Goal: Task Accomplishment & Management: Complete application form

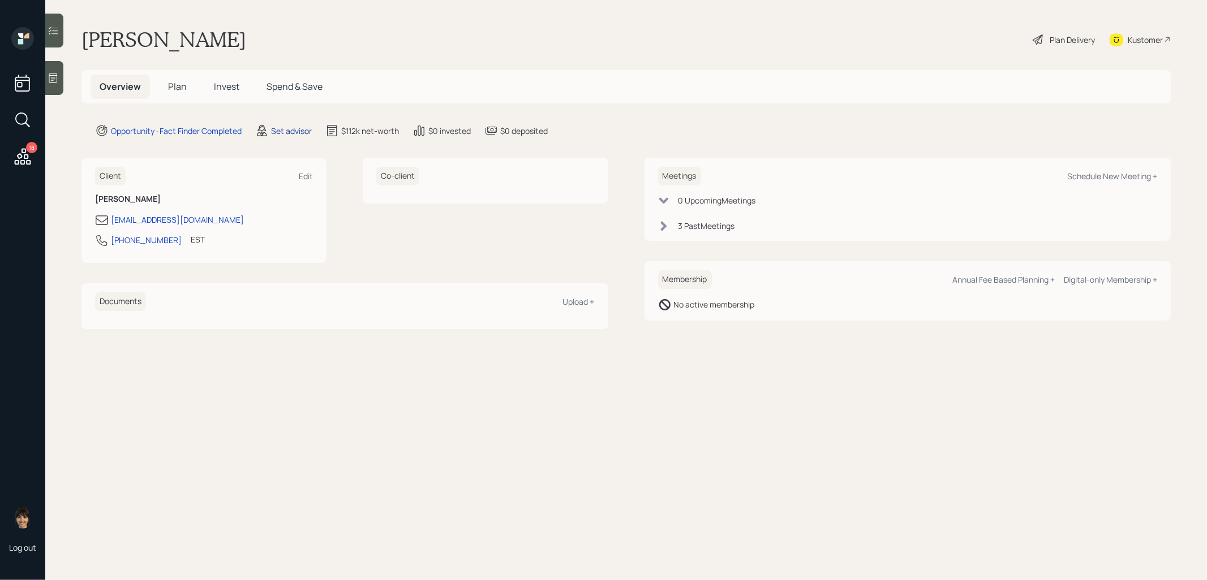
click at [300, 131] on div "Set advisor" at bounding box center [291, 131] width 41 height 12
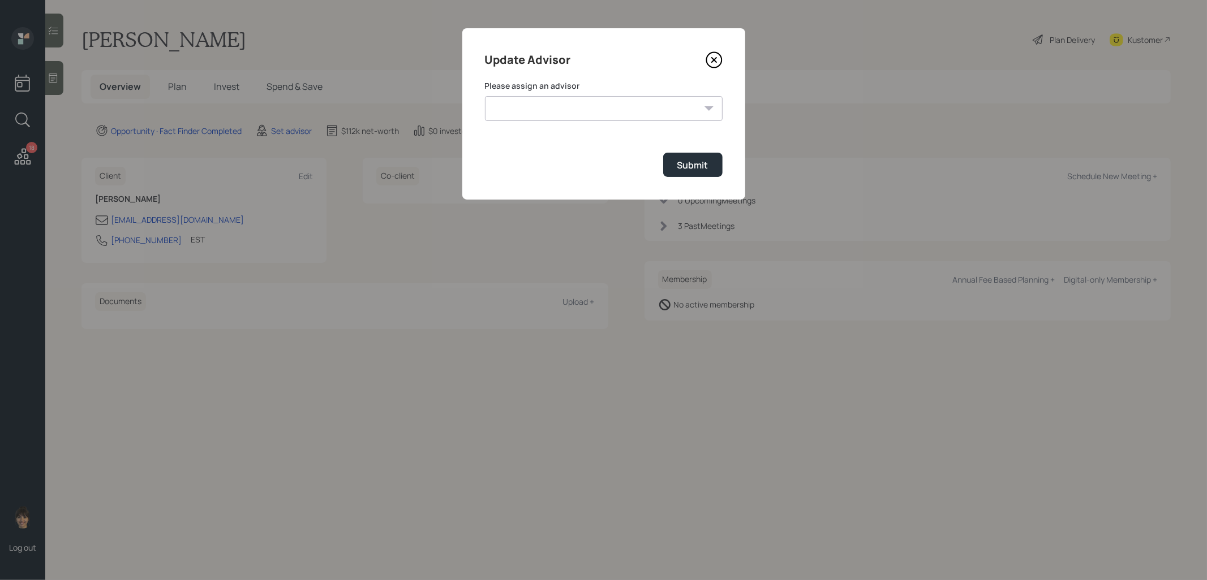
click at [587, 104] on select "[PERSON_NAME] [PERSON_NAME] End [PERSON_NAME] [PERSON_NAME] [PERSON_NAME] [PERS…" at bounding box center [604, 108] width 238 height 25
select select "8b79112e-3cfb-44f9-89e7-15267fe946c1"
click at [485, 96] on select "[PERSON_NAME] [PERSON_NAME] End [PERSON_NAME] [PERSON_NAME] [PERSON_NAME] [PERS…" at bounding box center [604, 108] width 238 height 25
click at [703, 167] on div "Submit" at bounding box center [692, 165] width 31 height 12
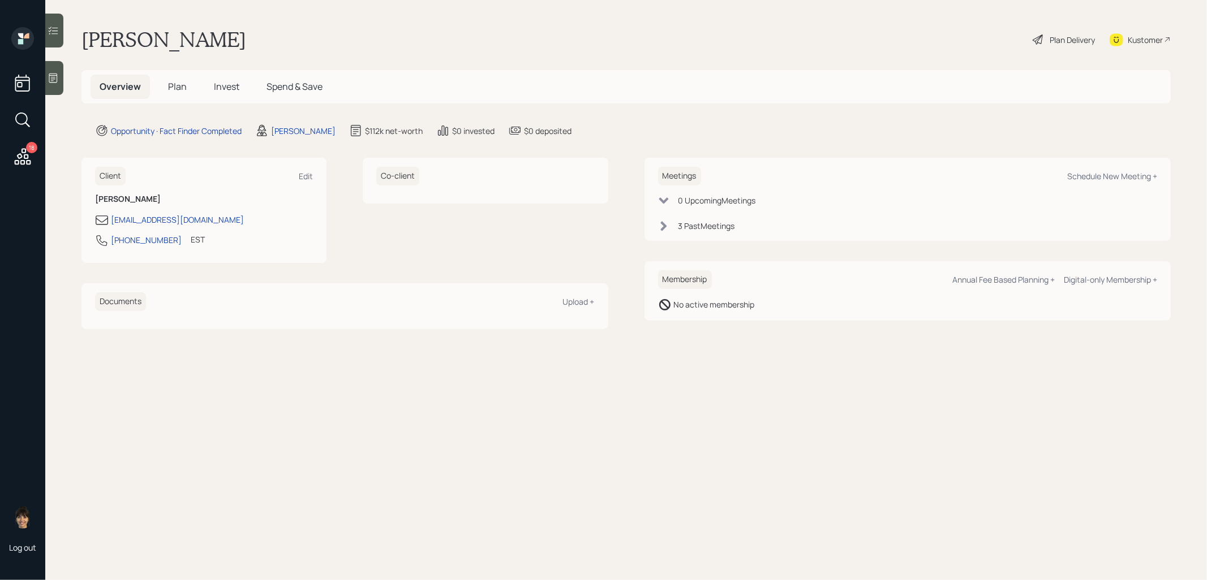
click at [50, 83] on icon at bounding box center [53, 77] width 11 height 11
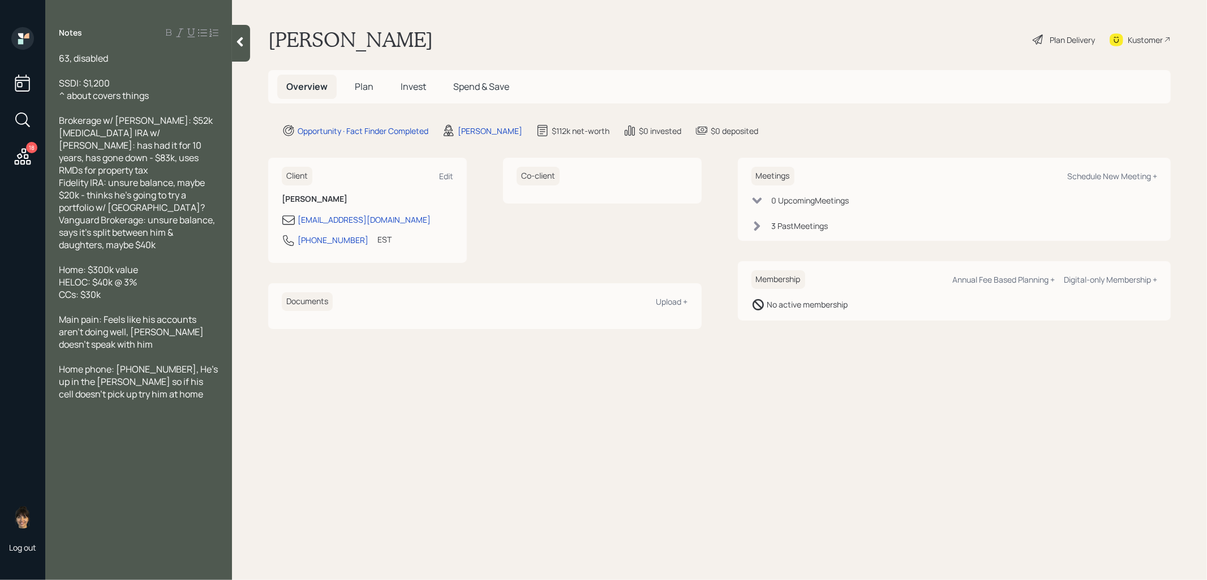
click at [366, 89] on span "Plan" at bounding box center [364, 86] width 19 height 12
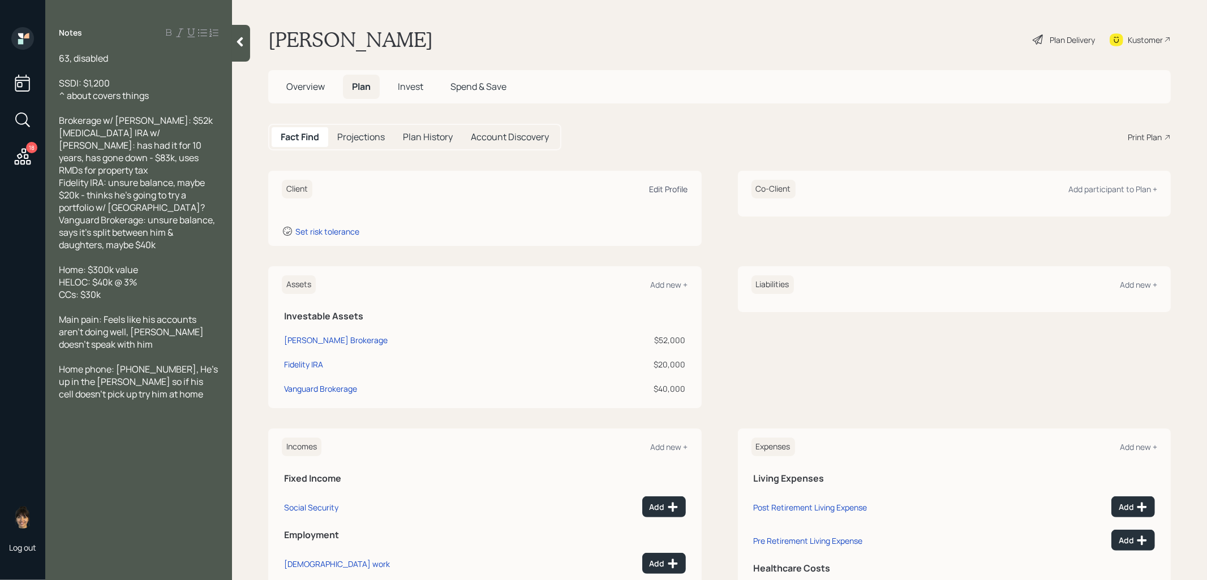
click at [672, 190] on div "Edit Profile" at bounding box center [668, 189] width 38 height 11
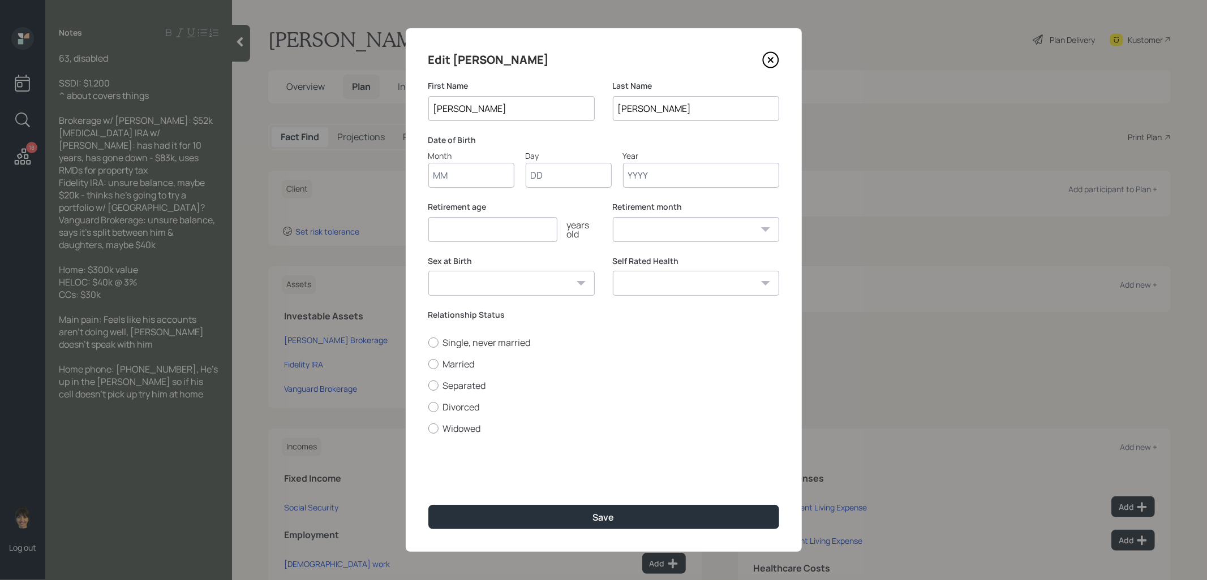
click at [467, 171] on input "Month" at bounding box center [471, 175] width 86 height 25
type input "01"
type input "1955"
select select "1"
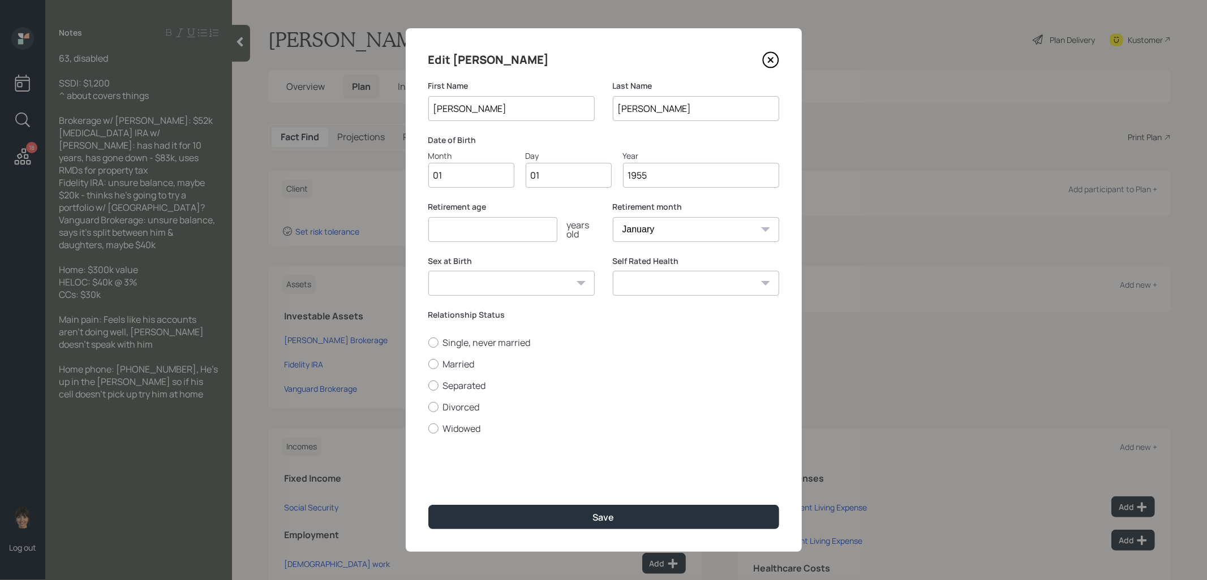
type input "1955"
click at [459, 230] on input "number" at bounding box center [492, 229] width 129 height 25
type input "67"
click at [660, 175] on input "1955" at bounding box center [701, 175] width 156 height 25
type input "1960"
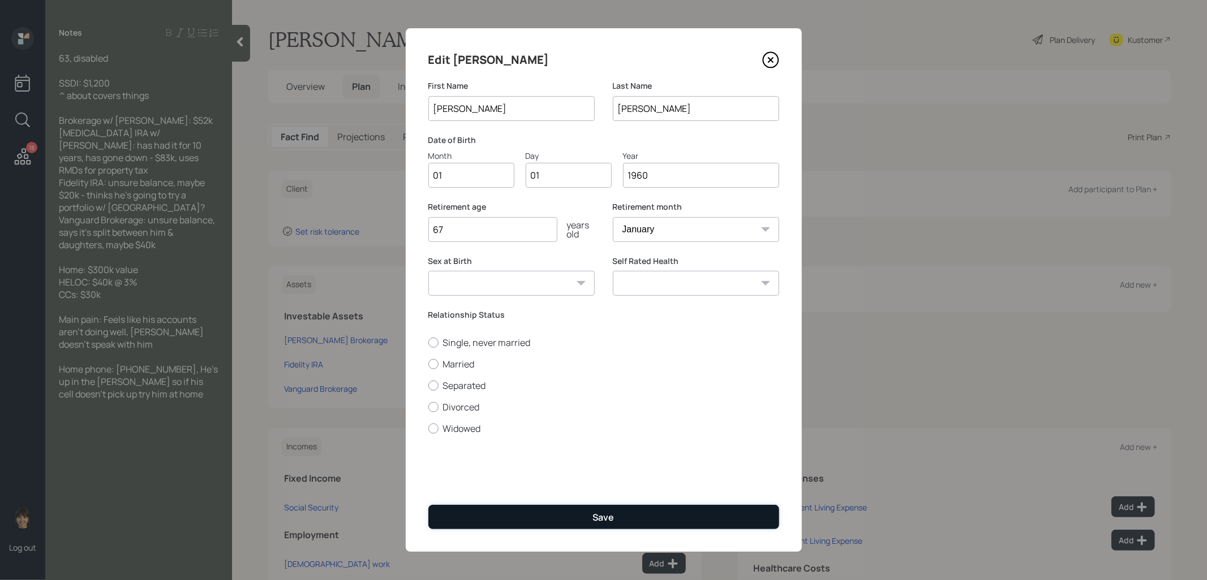
click at [580, 512] on button "Save" at bounding box center [603, 517] width 351 height 24
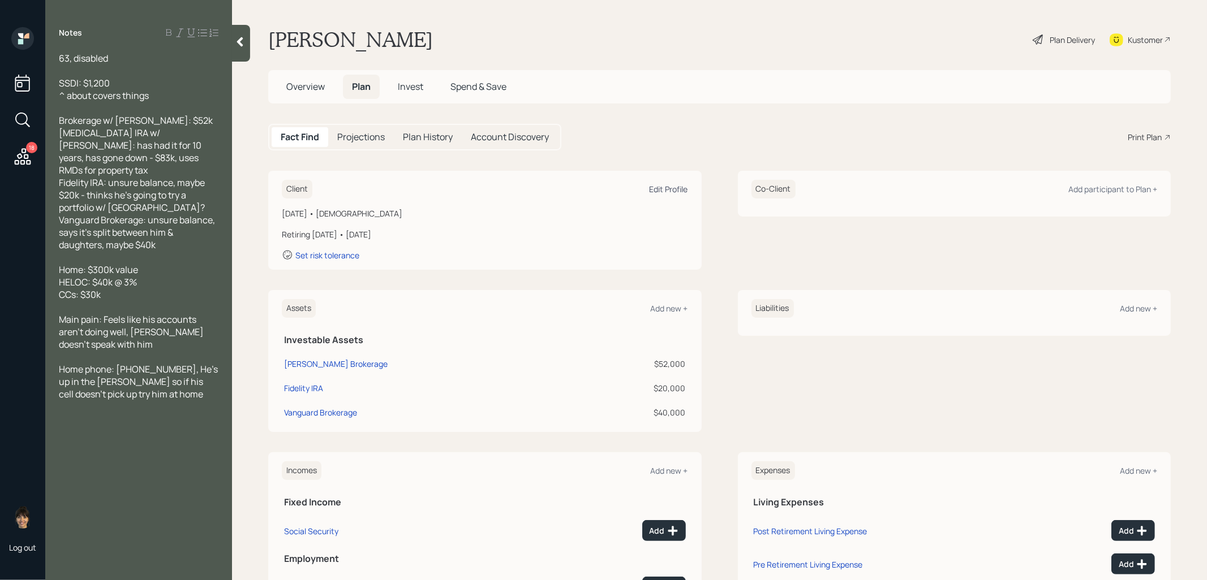
click at [673, 188] on div "Edit Profile" at bounding box center [668, 189] width 38 height 11
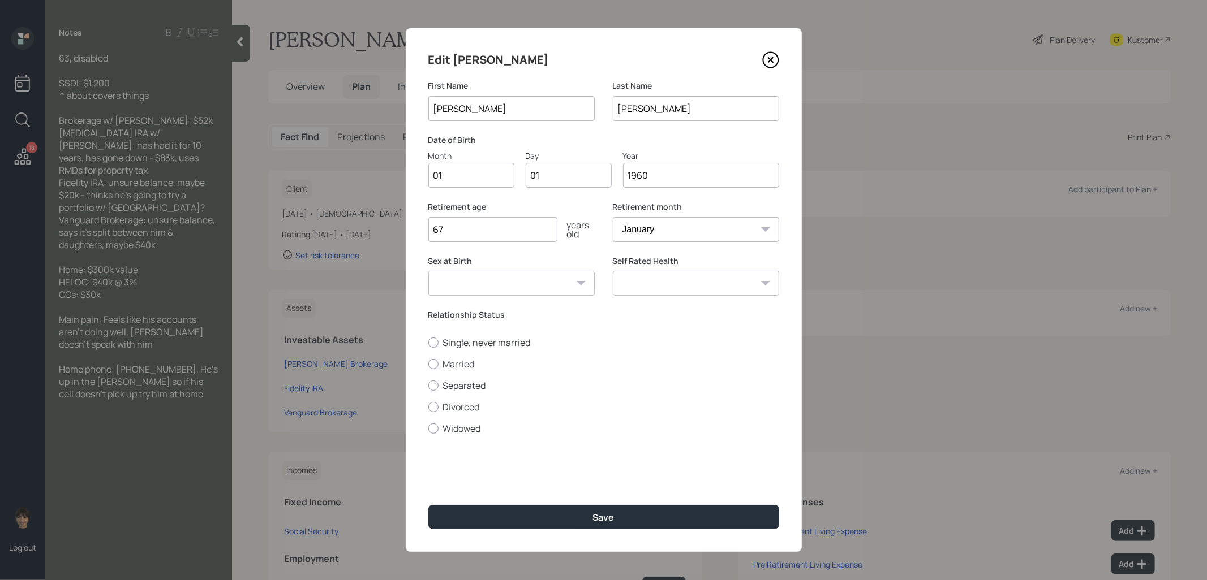
click at [664, 178] on input "1960" at bounding box center [701, 175] width 156 height 25
type input "1962"
click at [503, 230] on input "67" at bounding box center [492, 229] width 129 height 25
type input "60"
click at [488, 519] on button "Save" at bounding box center [603, 517] width 351 height 24
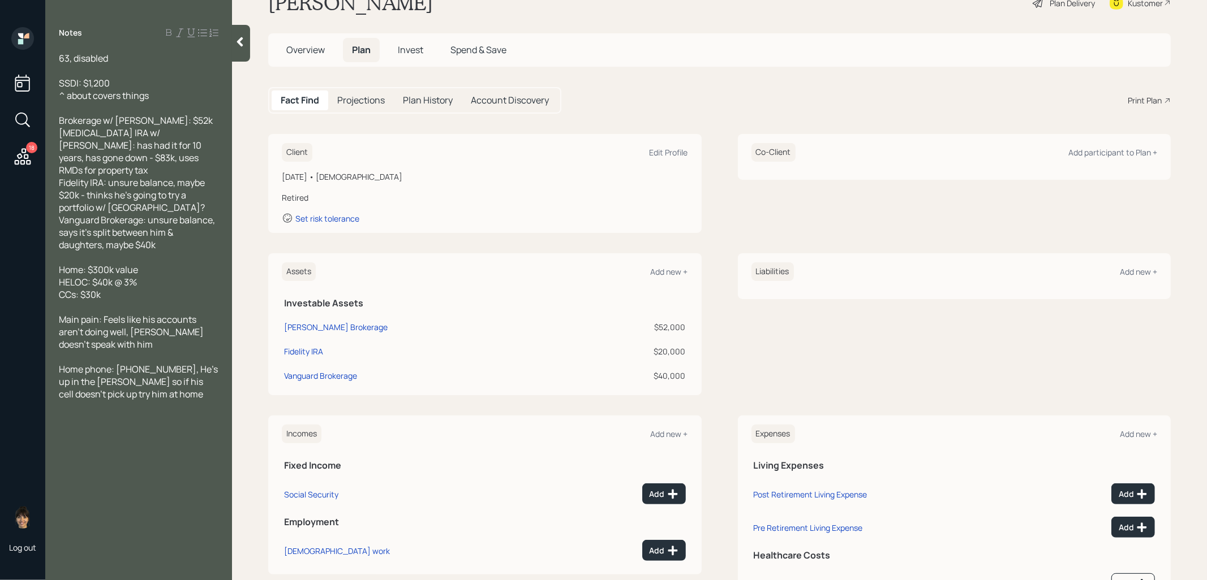
scroll to position [37, 0]
click at [662, 433] on div "Add new +" at bounding box center [669, 433] width 37 height 11
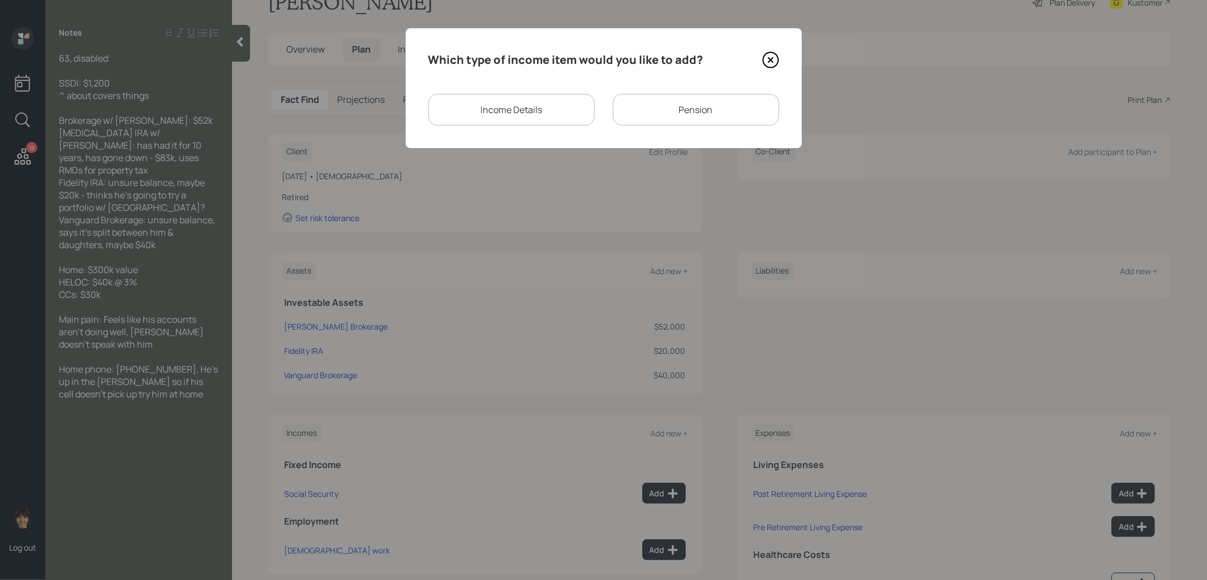
click at [492, 101] on div "Income Details" at bounding box center [511, 110] width 166 height 32
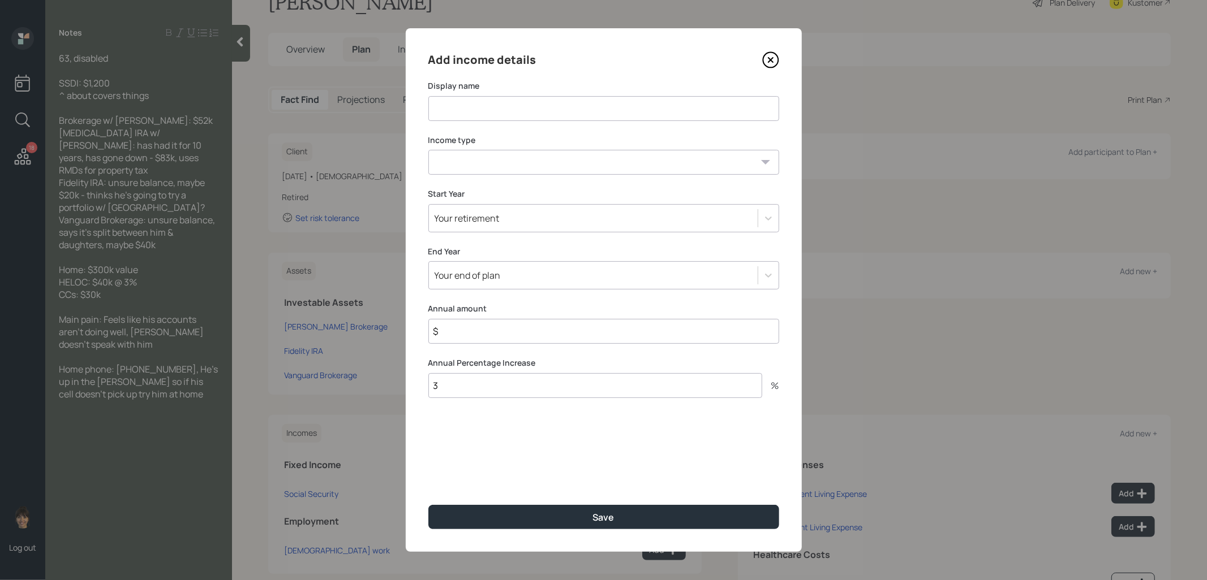
click at [497, 121] on div "Add income details Display name Income type [DEMOGRAPHIC_DATA] work [DEMOGRAPHI…" at bounding box center [604, 290] width 396 height 524
click at [481, 109] on input at bounding box center [603, 108] width 351 height 25
type input "SSDI"
click at [476, 160] on select "[DEMOGRAPHIC_DATA] work [DEMOGRAPHIC_DATA] work Self employment Other" at bounding box center [603, 162] width 351 height 25
select select "other"
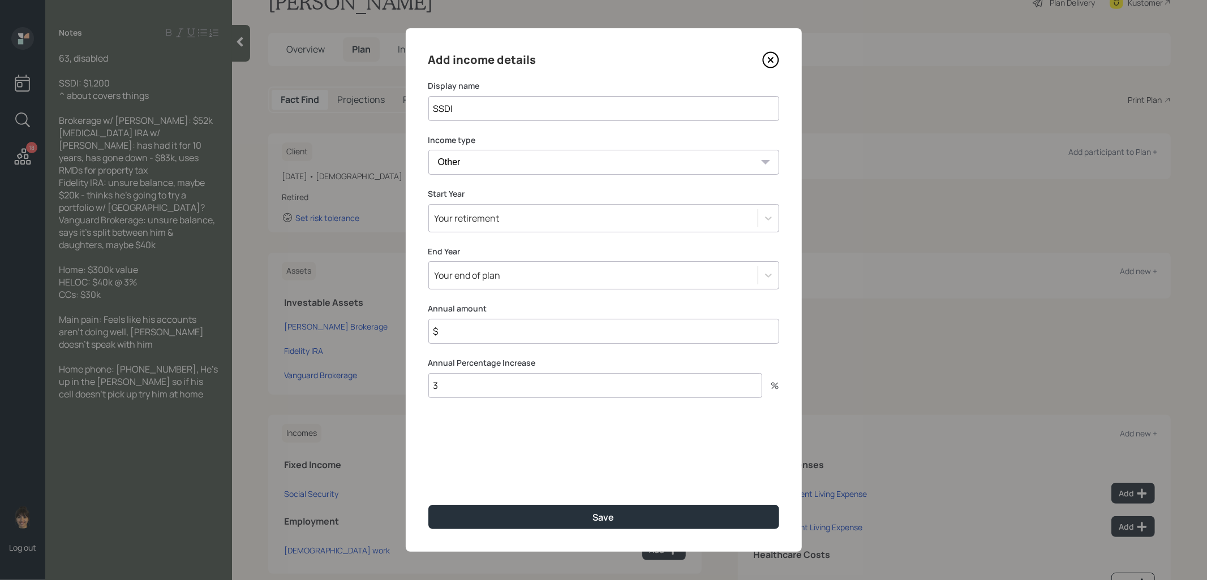
click at [428, 150] on select "[DEMOGRAPHIC_DATA] work [DEMOGRAPHIC_DATA] work Self employment Other" at bounding box center [603, 162] width 351 height 25
click at [471, 226] on select "Tax-free Earned Self Employment Alimony Royalties Pension / Annuity Interest Di…" at bounding box center [603, 216] width 351 height 25
select select "social_security"
click at [428, 204] on select "Tax-free Earned Self Employment Alimony Royalties Pension / Annuity Interest Di…" at bounding box center [603, 216] width 351 height 25
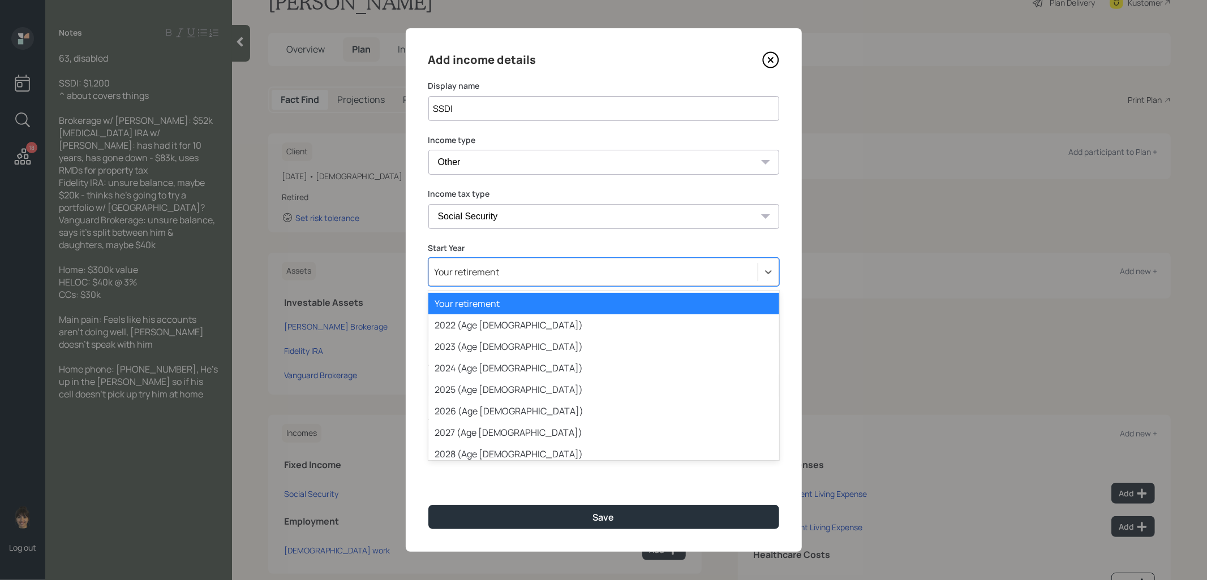
click at [469, 276] on div "Your retirement" at bounding box center [466, 272] width 65 height 12
click at [455, 393] on div "2025 (Age [DEMOGRAPHIC_DATA])" at bounding box center [603, 389] width 351 height 21
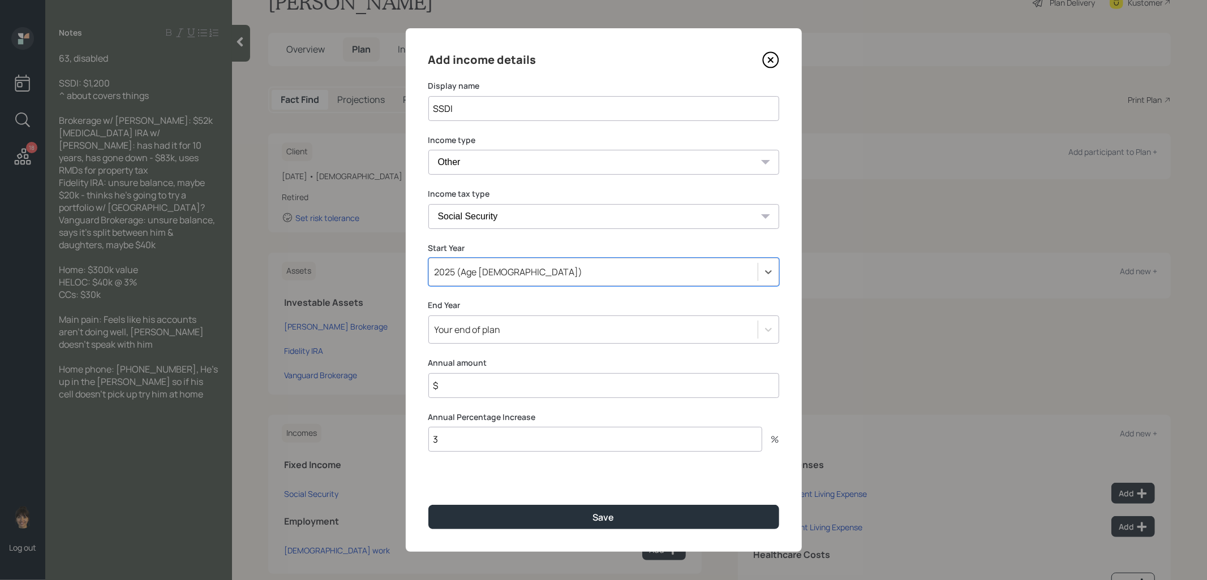
click at [481, 385] on input "$" at bounding box center [603, 385] width 351 height 25
type input "$ 14,400"
click at [472, 436] on input "3" at bounding box center [595, 439] width 334 height 25
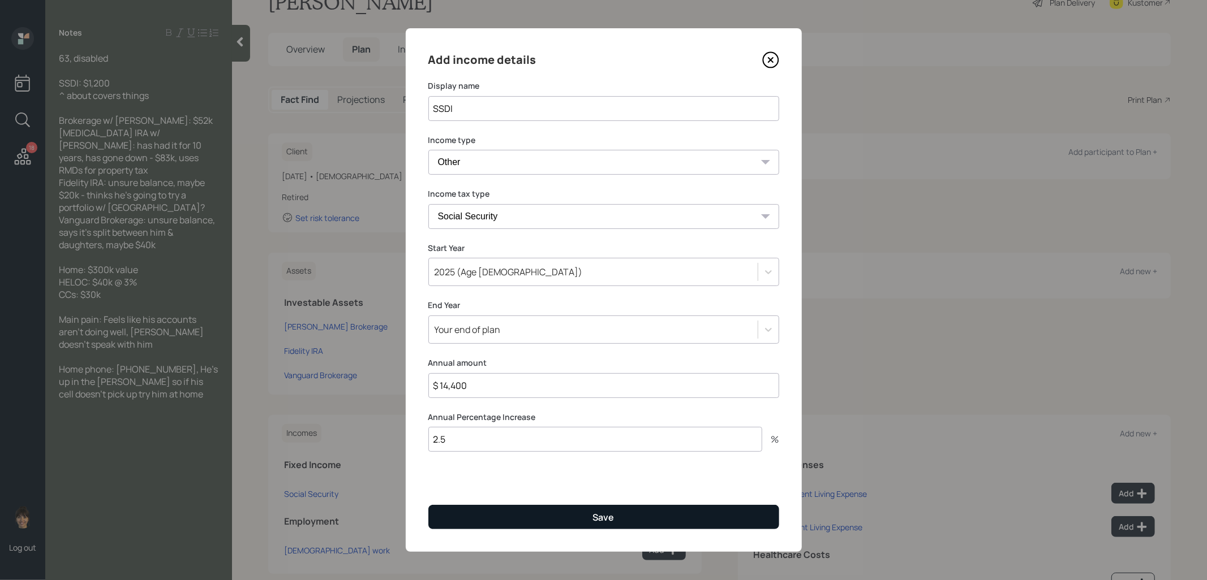
type input "2.5"
click at [534, 526] on button "Save" at bounding box center [603, 517] width 351 height 24
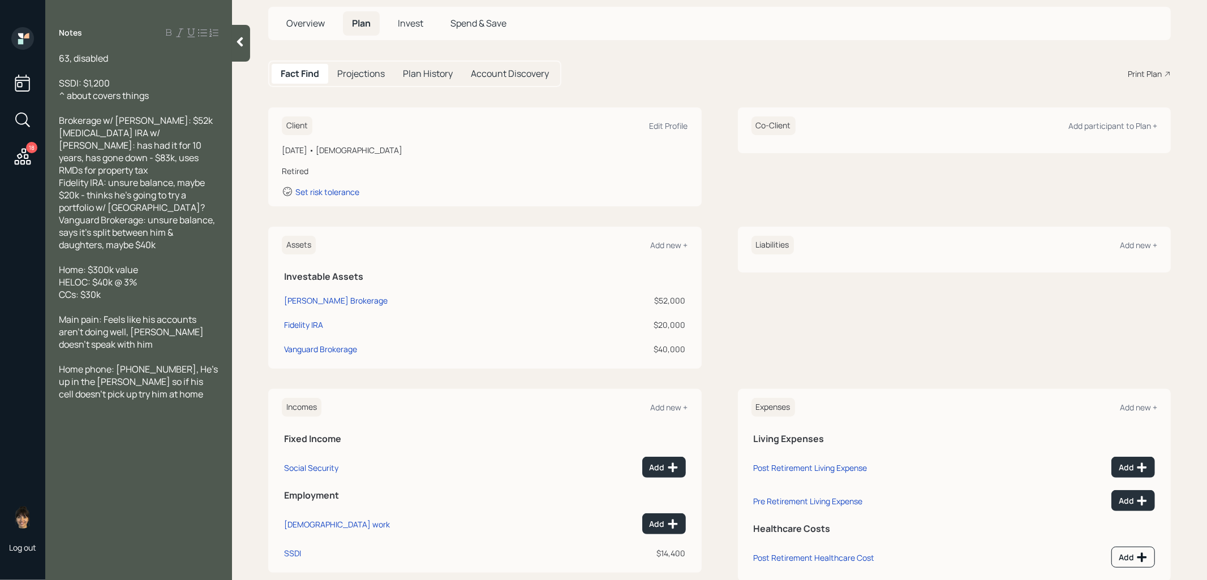
scroll to position [89, 0]
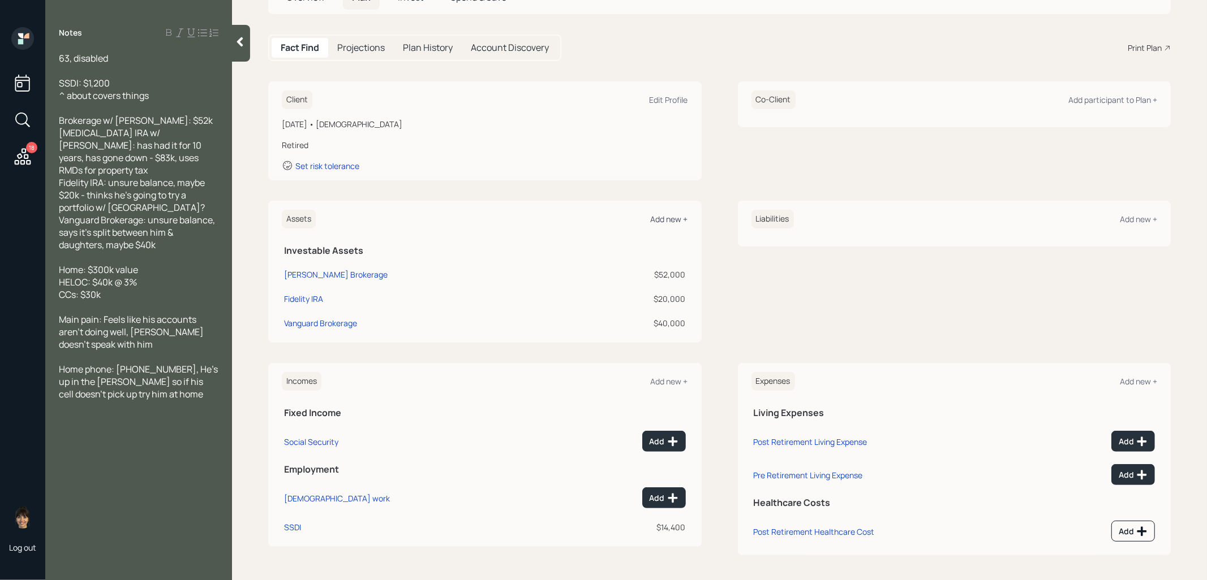
click at [668, 221] on div "Add new +" at bounding box center [669, 219] width 37 height 11
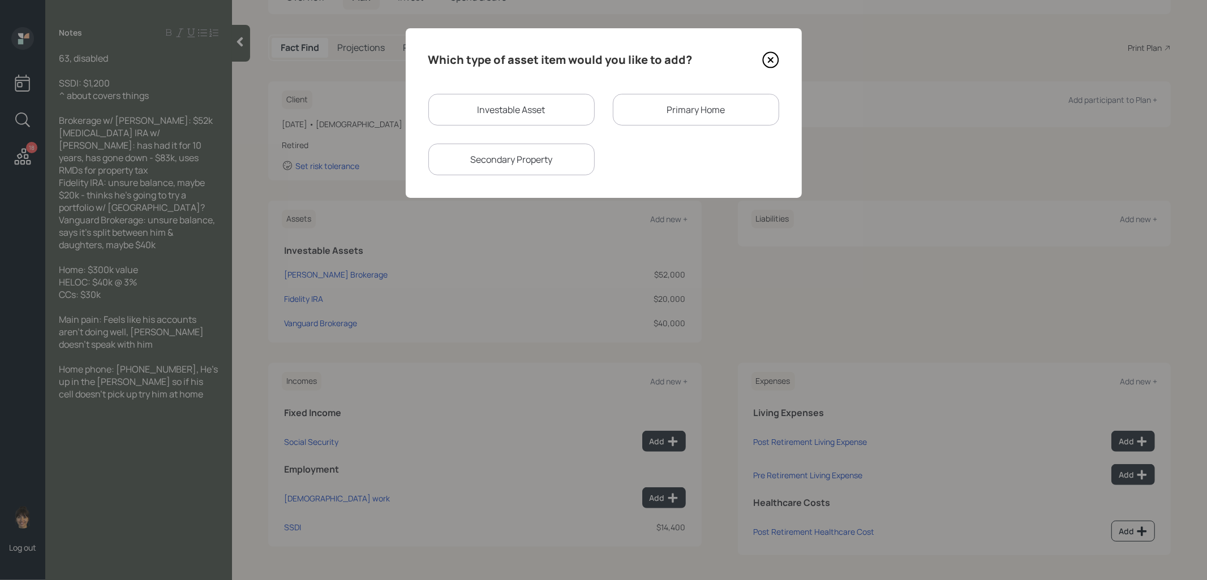
click at [664, 112] on div "Primary Home" at bounding box center [696, 110] width 166 height 32
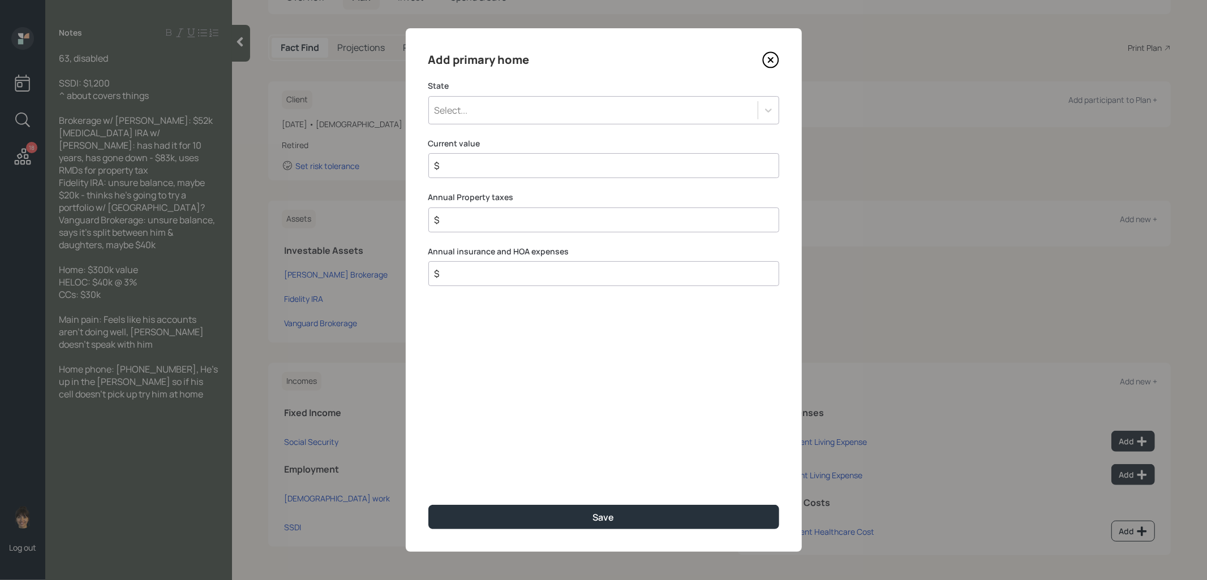
click at [538, 111] on div "Select..." at bounding box center [593, 110] width 329 height 19
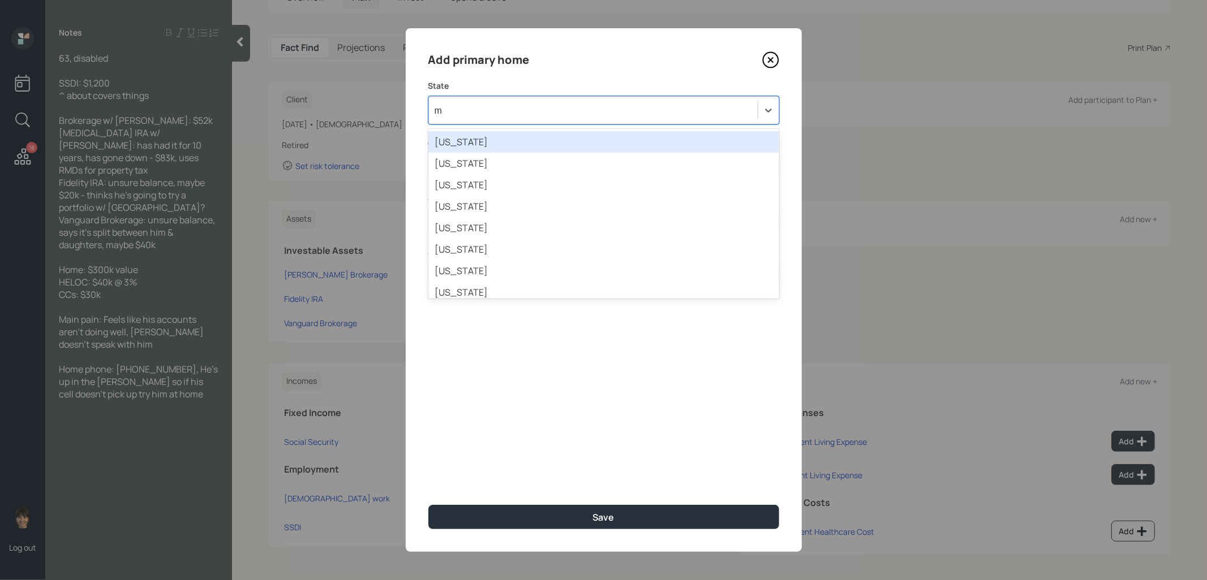
type input "ma"
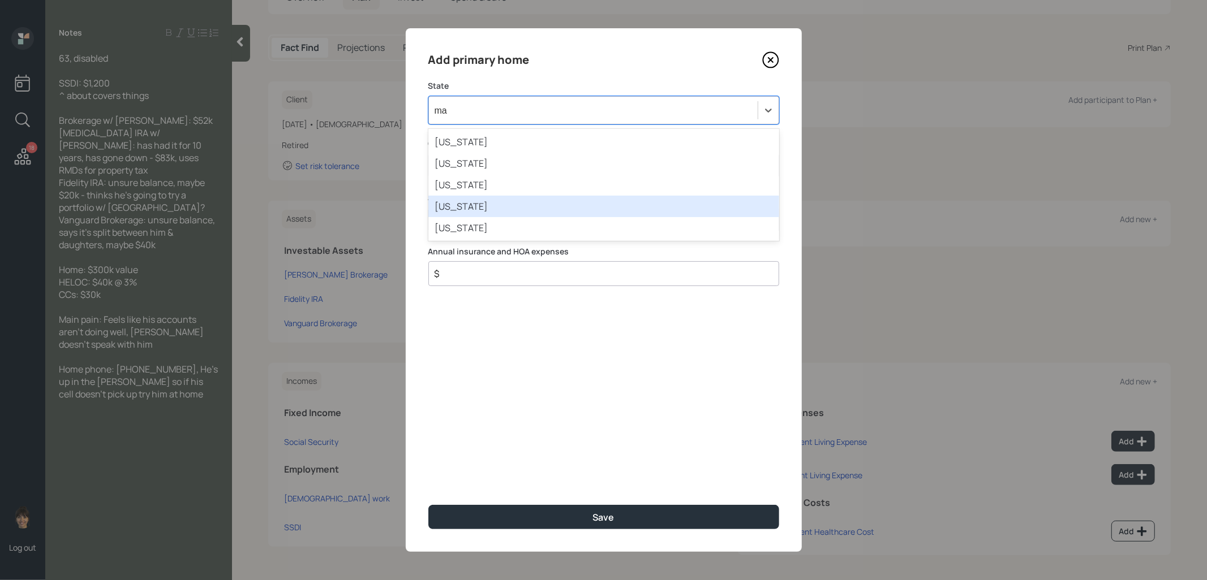
click at [506, 200] on div "[US_STATE]" at bounding box center [603, 206] width 351 height 21
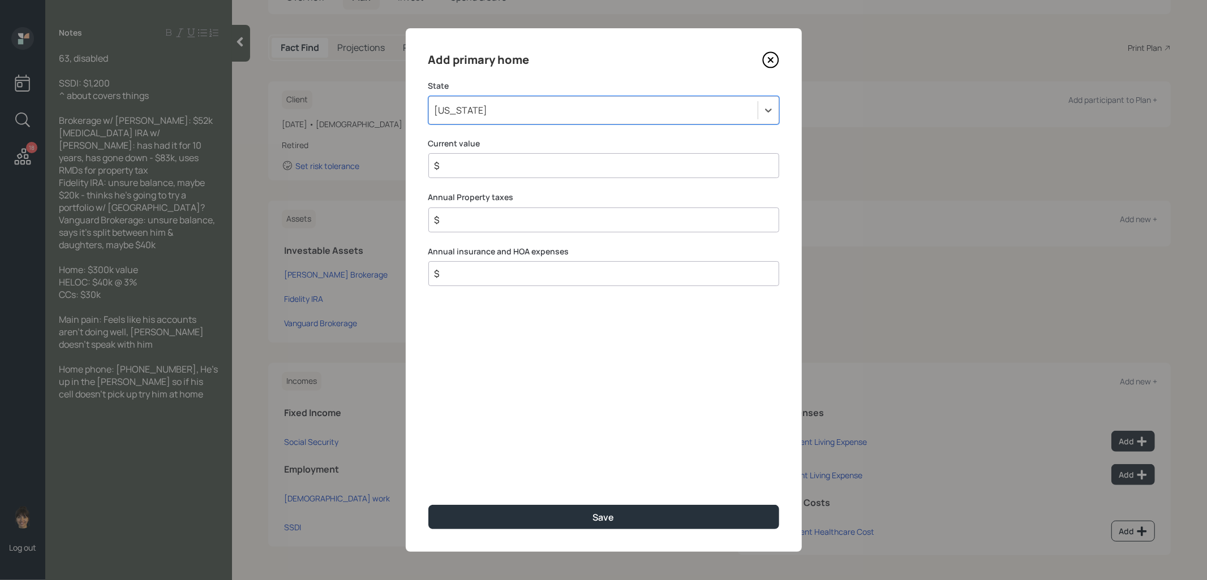
click at [489, 160] on input "$" at bounding box center [598, 166] width 331 height 14
type input "$ 300,000"
click at [481, 514] on button "Save" at bounding box center [603, 517] width 351 height 24
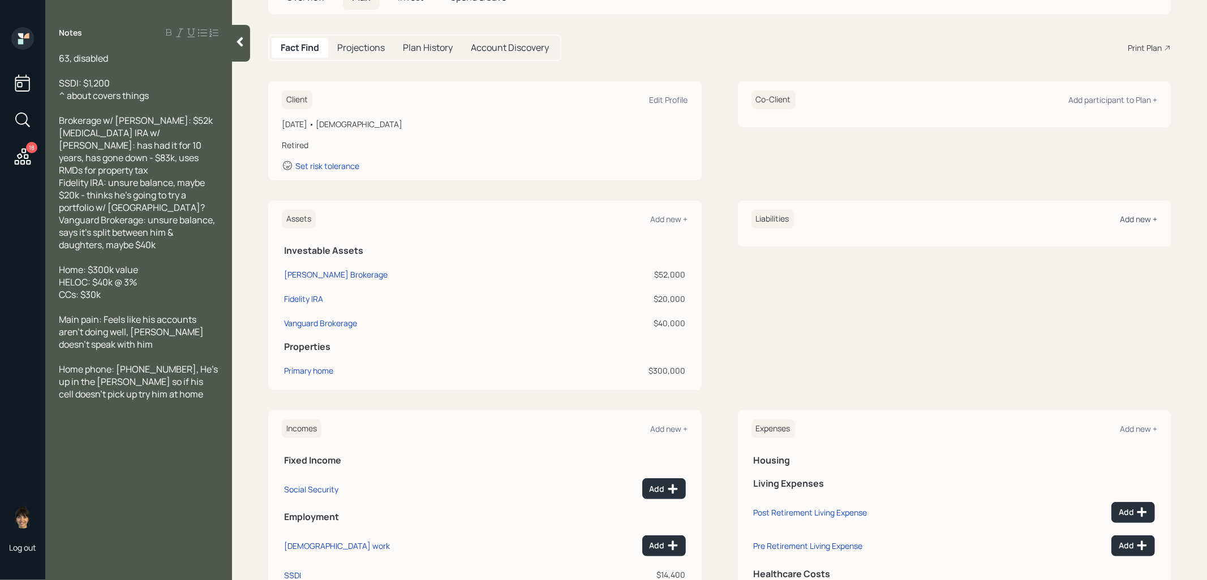
click at [1140, 219] on div "Add new +" at bounding box center [1137, 219] width 37 height 11
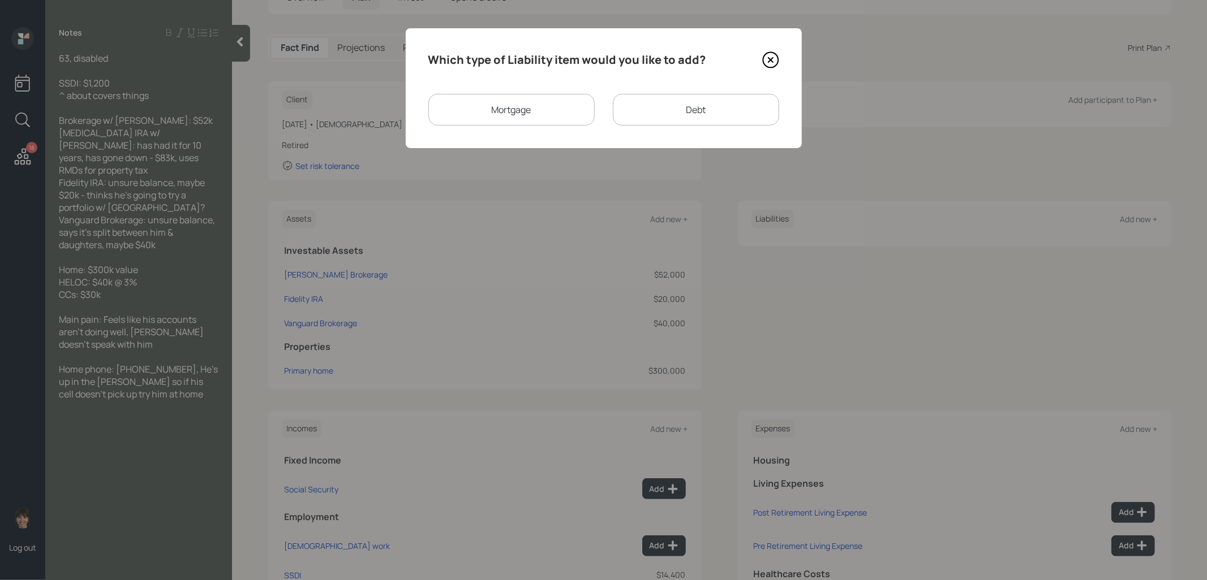
click at [662, 108] on div "Debt" at bounding box center [696, 110] width 166 height 32
select select "credit_card"
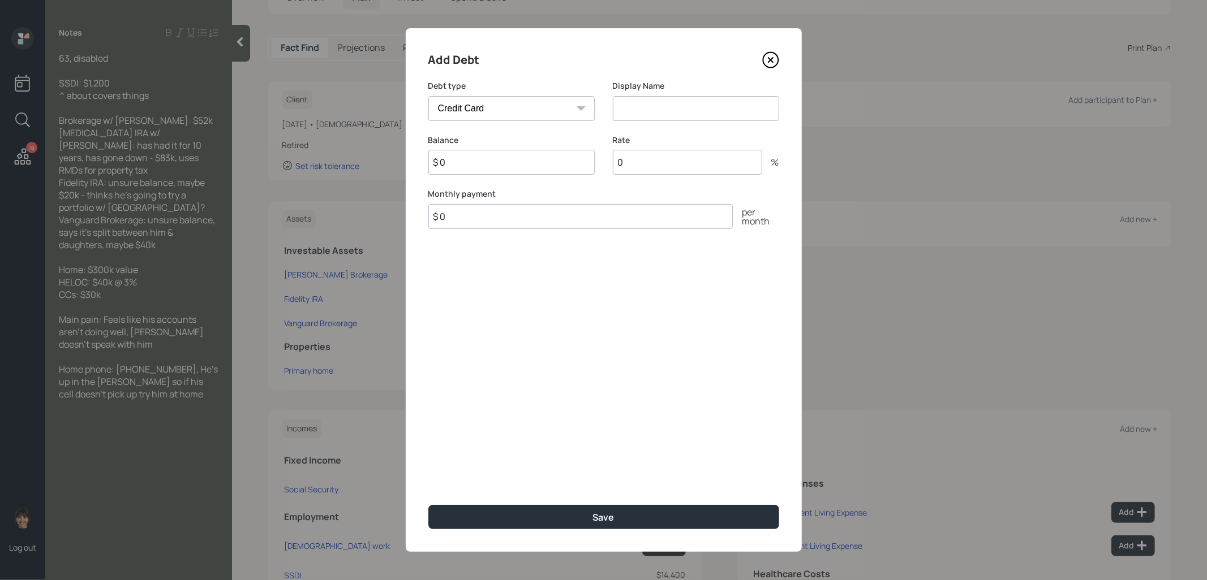
click at [628, 115] on input at bounding box center [696, 108] width 166 height 25
type input "Credit Cards"
click at [475, 166] on input "$ 0" at bounding box center [511, 162] width 166 height 25
type input "$ 30,000"
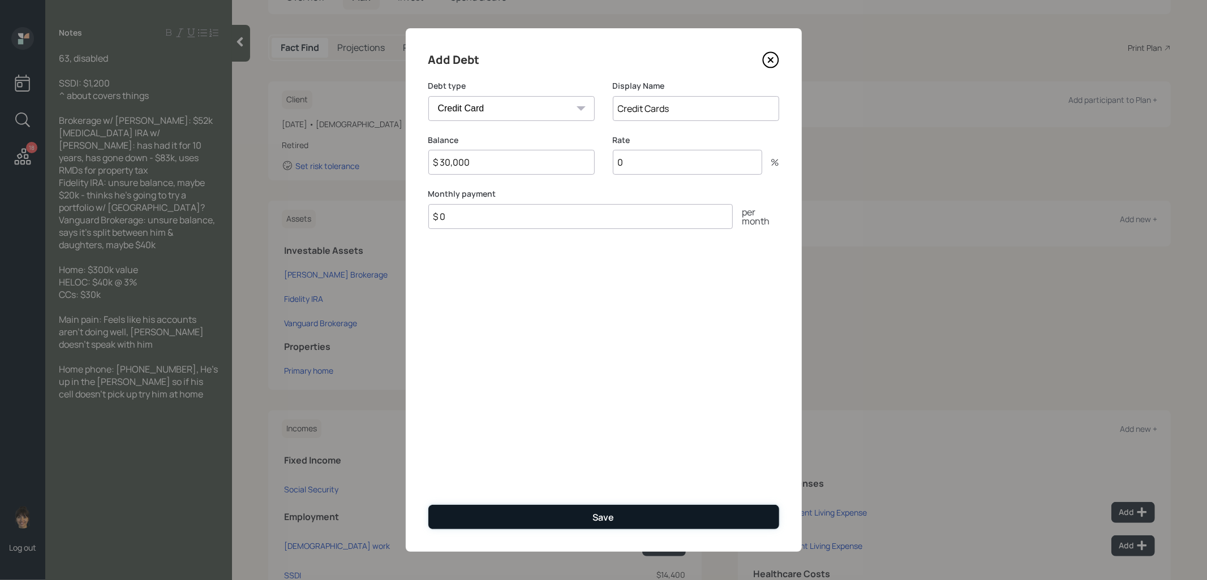
click at [516, 514] on button "Save" at bounding box center [603, 517] width 351 height 24
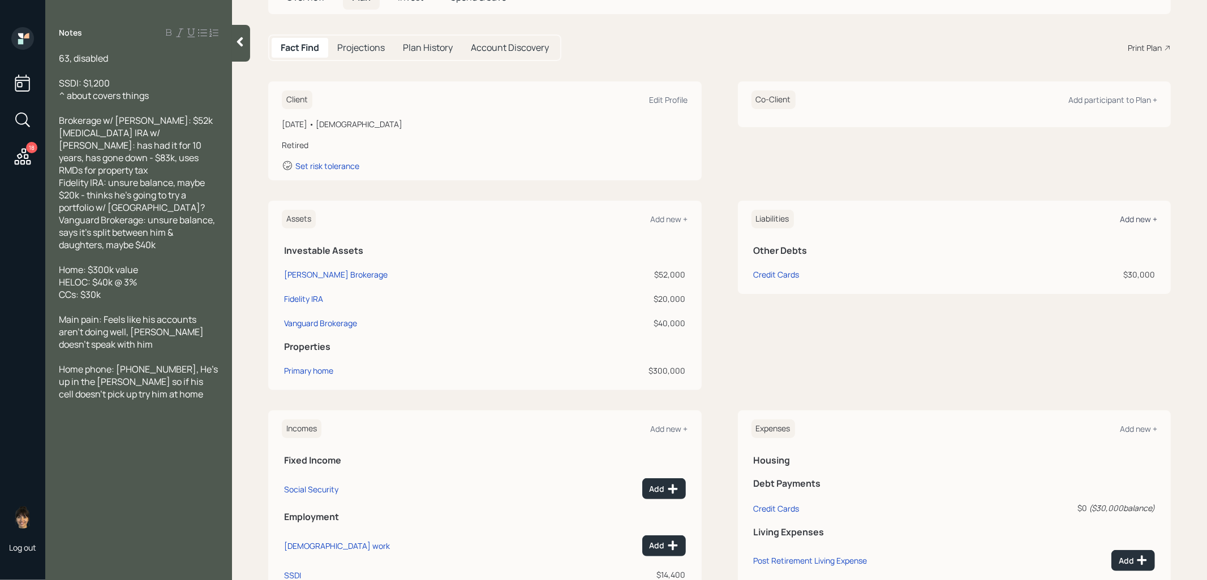
click at [1139, 221] on div "Add new +" at bounding box center [1137, 219] width 37 height 11
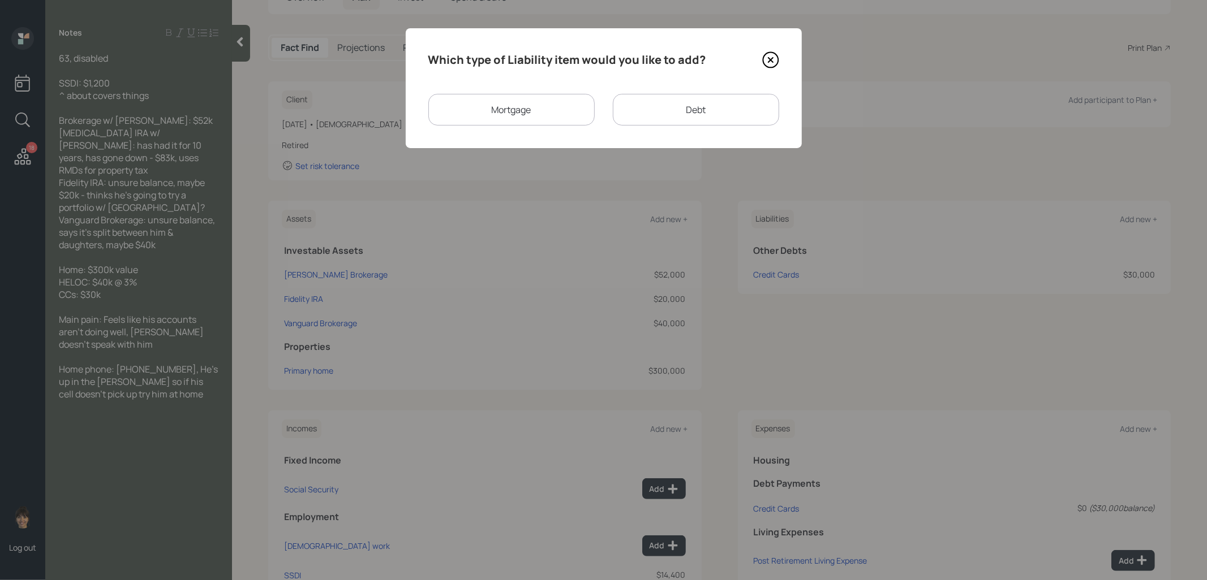
click at [651, 114] on div "Debt" at bounding box center [696, 110] width 166 height 32
select select "credit_card"
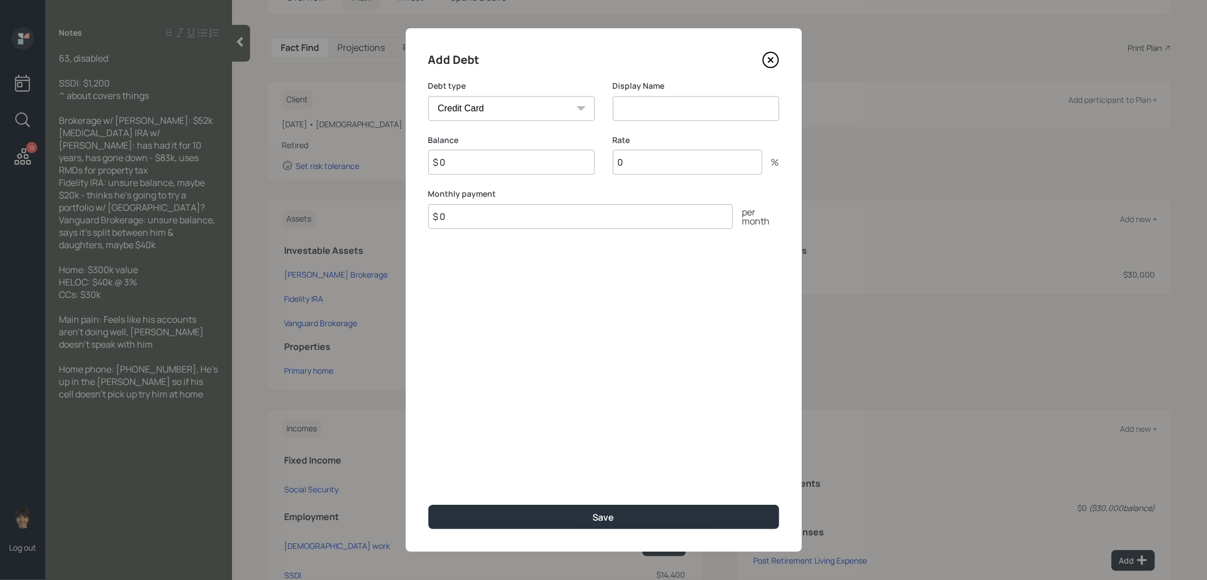
click at [645, 112] on input at bounding box center [696, 108] width 166 height 25
type input "HELOC"
click at [463, 165] on input "$ 0" at bounding box center [511, 162] width 166 height 25
type input "$ 40,000"
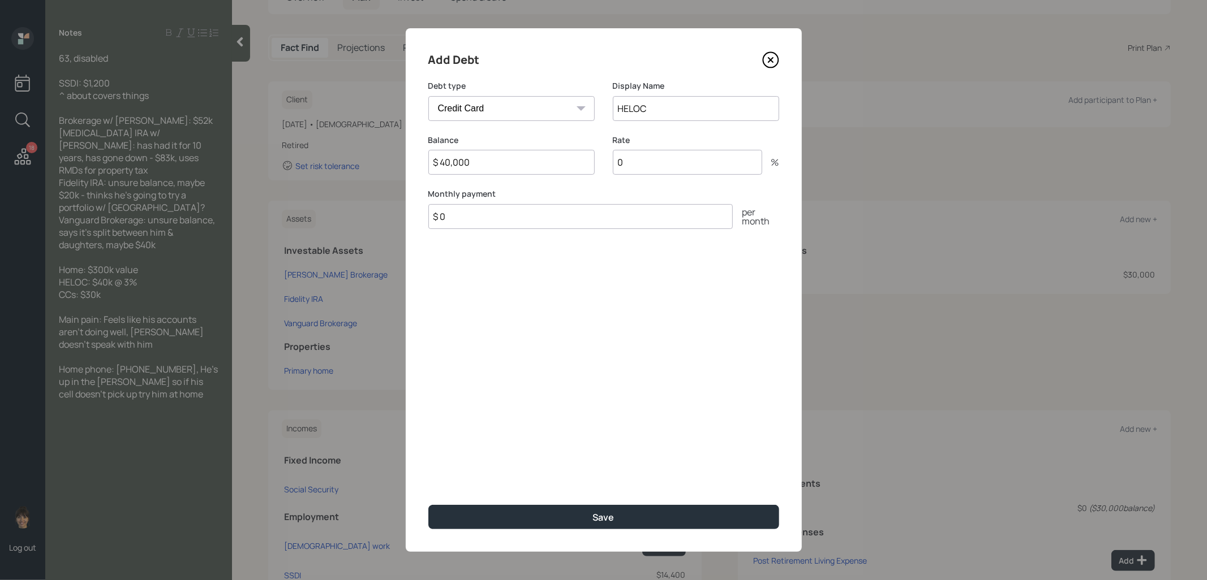
click at [464, 223] on input "$ 0" at bounding box center [580, 216] width 304 height 25
click at [561, 517] on button "Save" at bounding box center [603, 517] width 351 height 24
